Goal: Task Accomplishment & Management: Complete application form

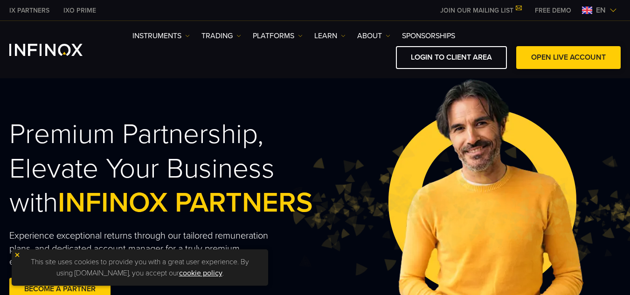
click at [546, 53] on link "OPEN LIVE ACCOUNT" at bounding box center [568, 57] width 104 height 23
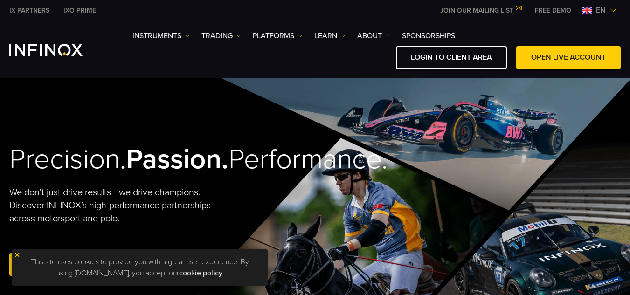
drag, startPoint x: 0, startPoint y: 0, endPoint x: 565, endPoint y: 63, distance: 568.3
click at [565, 63] on link "OPEN LIVE ACCOUNT" at bounding box center [568, 57] width 104 height 23
